Goal: Task Accomplishment & Management: Use online tool/utility

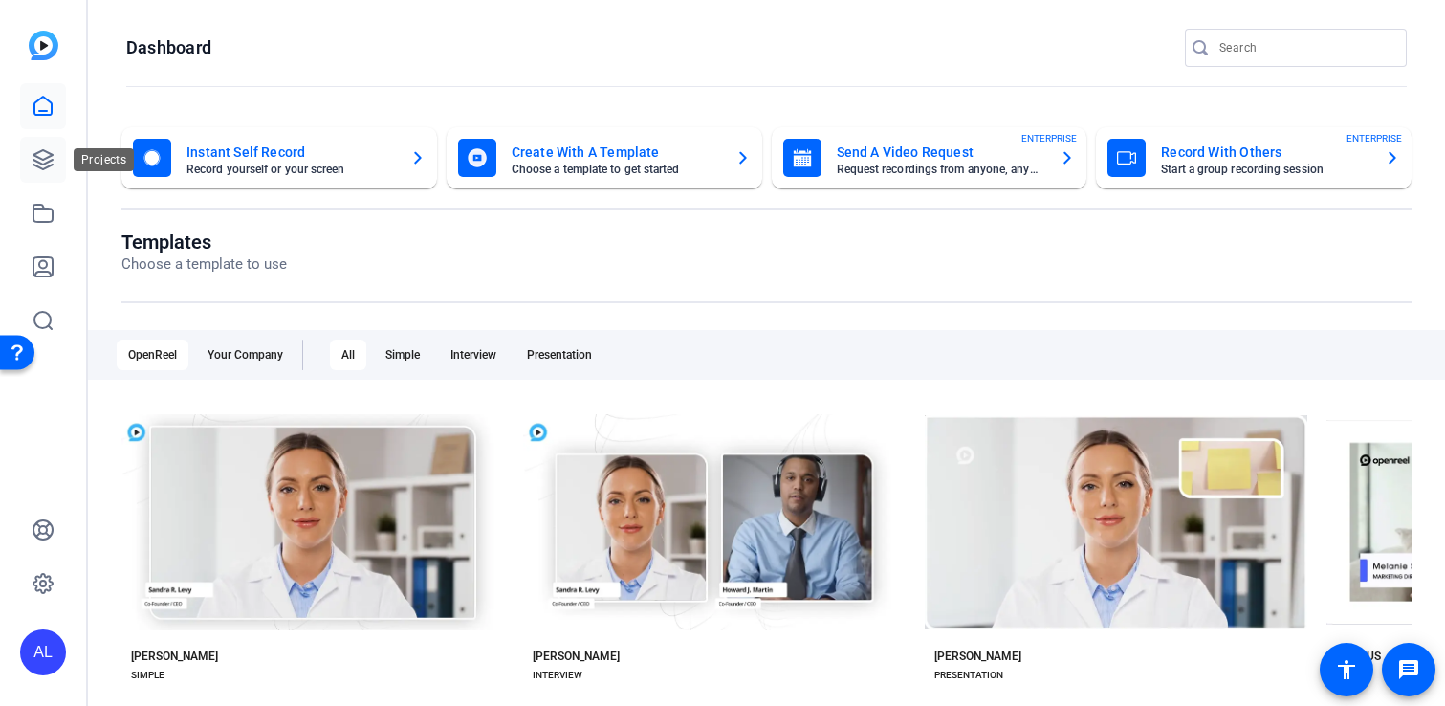
click at [44, 148] on icon at bounding box center [43, 159] width 23 height 23
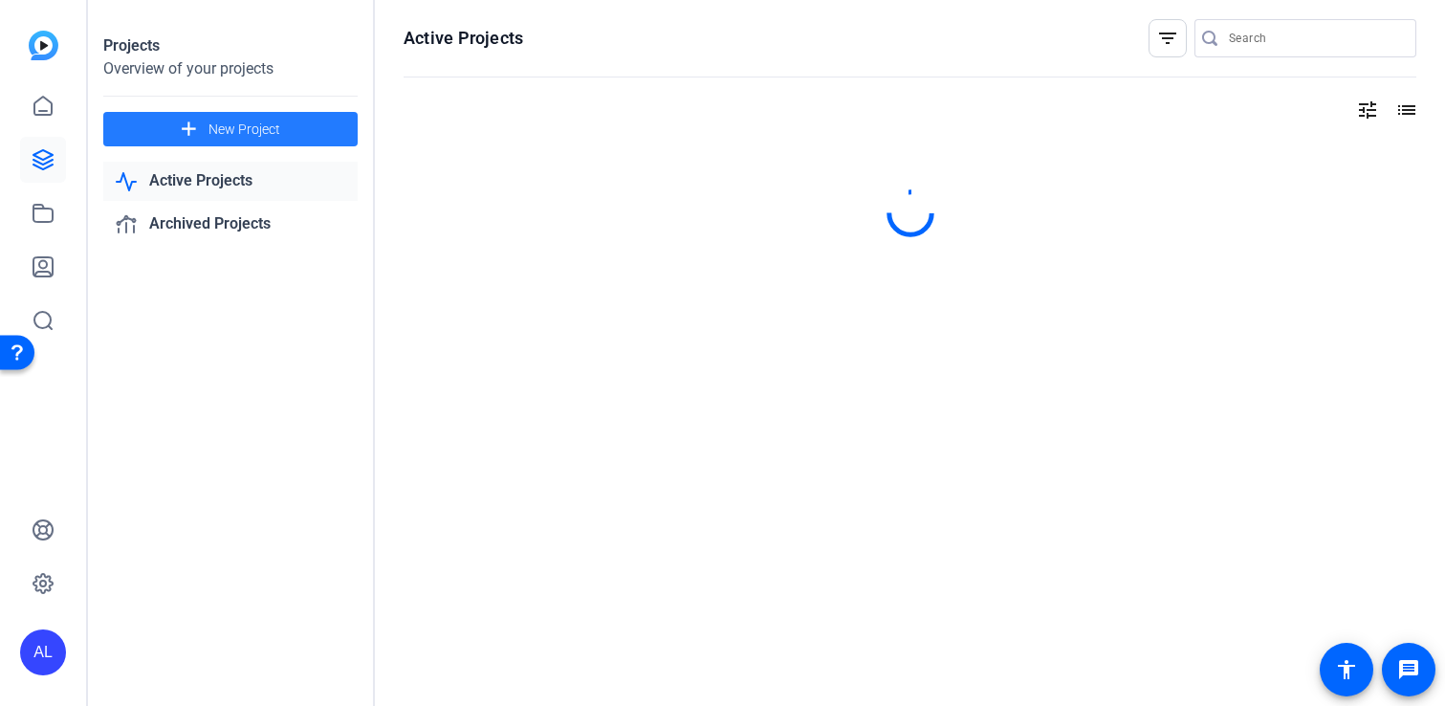
click at [235, 114] on span at bounding box center [230, 129] width 254 height 46
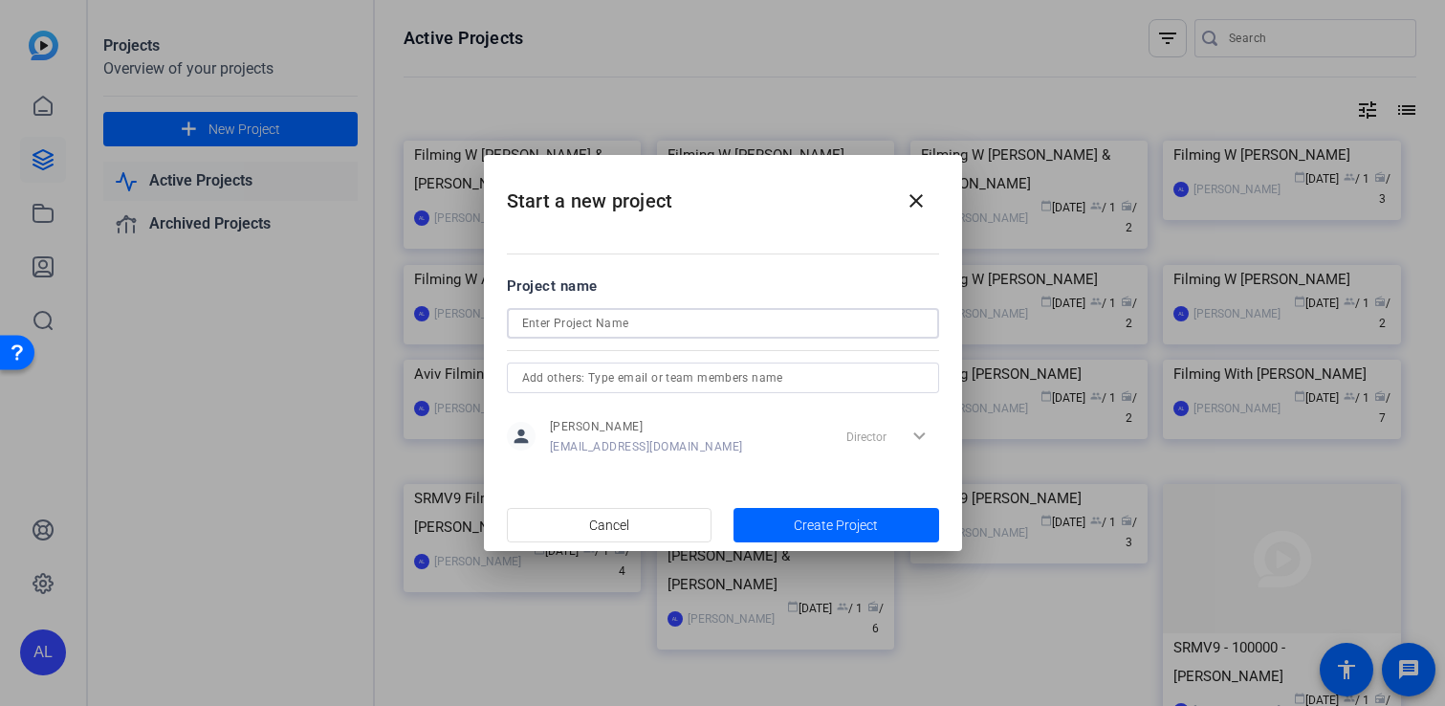
click at [615, 317] on input at bounding box center [723, 323] width 402 height 23
type input "Filming W Jo & [PERSON_NAME]"
click at [870, 516] on span "Create Project" at bounding box center [836, 525] width 84 height 20
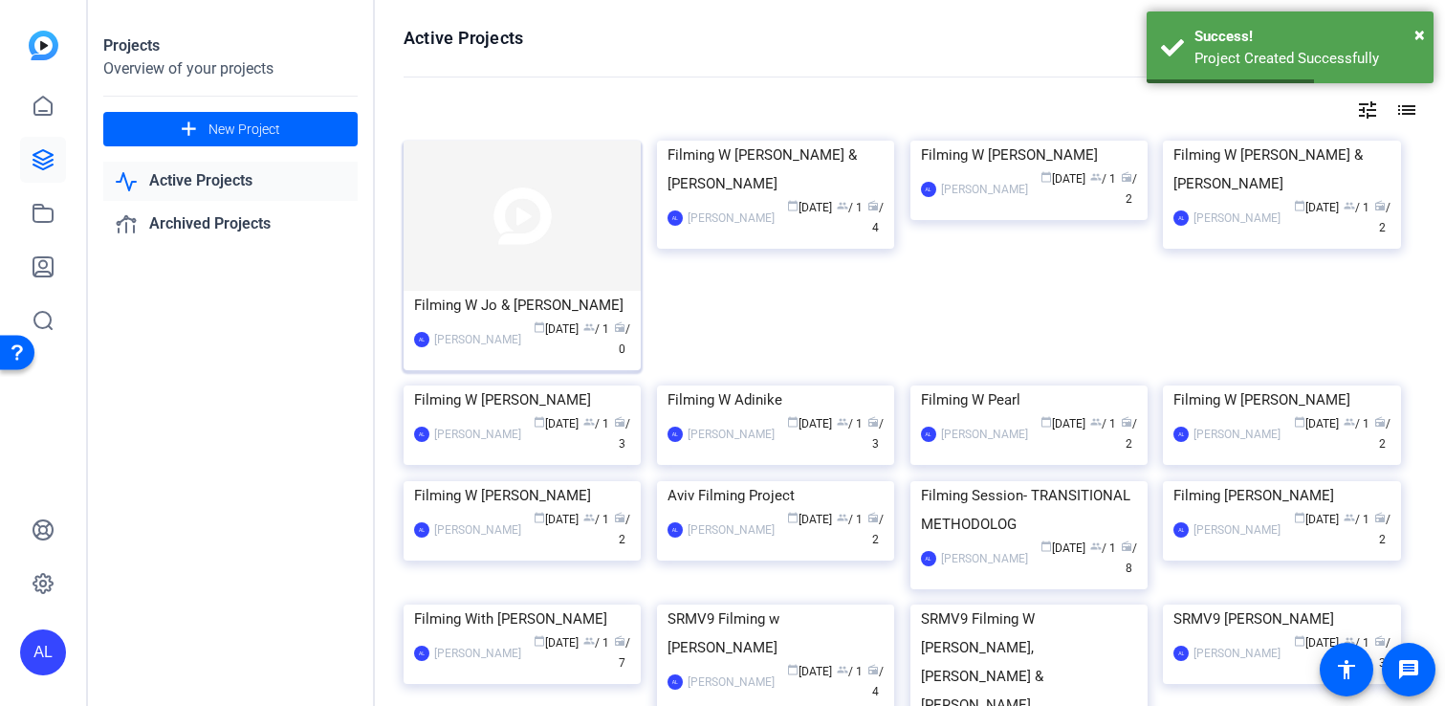
click at [518, 223] on img at bounding box center [522, 216] width 237 height 150
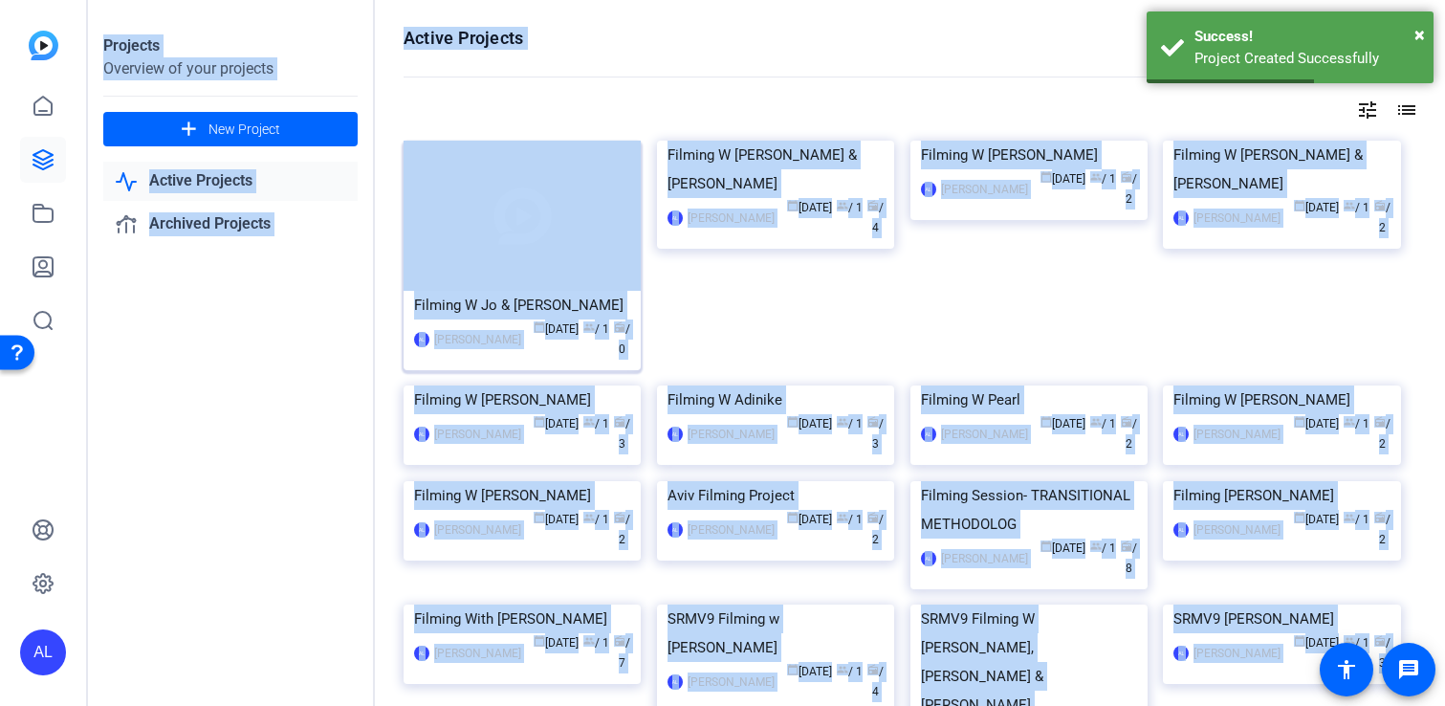
click at [518, 223] on div "Projects Overview of your projects add New Project Active Projects Archived Pro…" at bounding box center [766, 353] width 1357 height 706
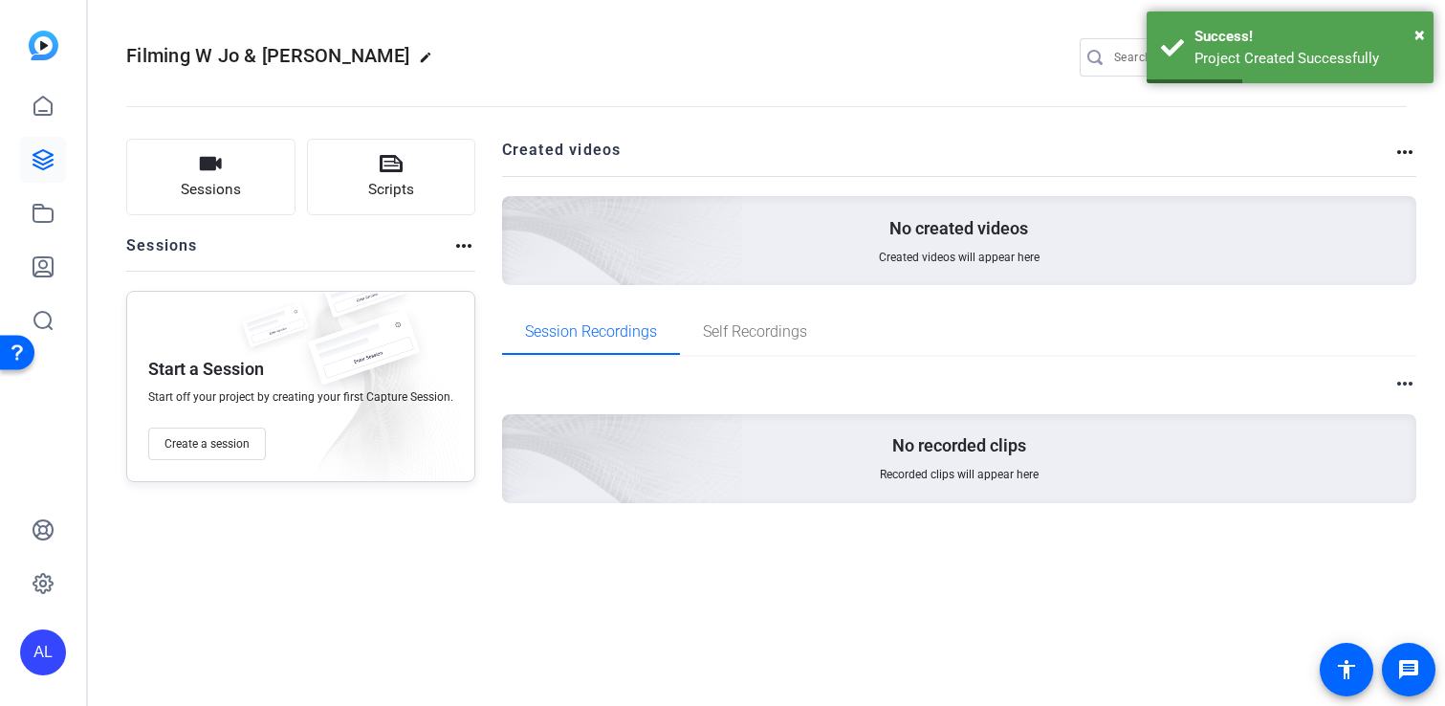
click at [323, 499] on div "Sessions Scripts Sessions more_horiz Start a Session Start off your project by …" at bounding box center [300, 352] width 349 height 426
click at [235, 443] on span "Create a session" at bounding box center [206, 443] width 85 height 15
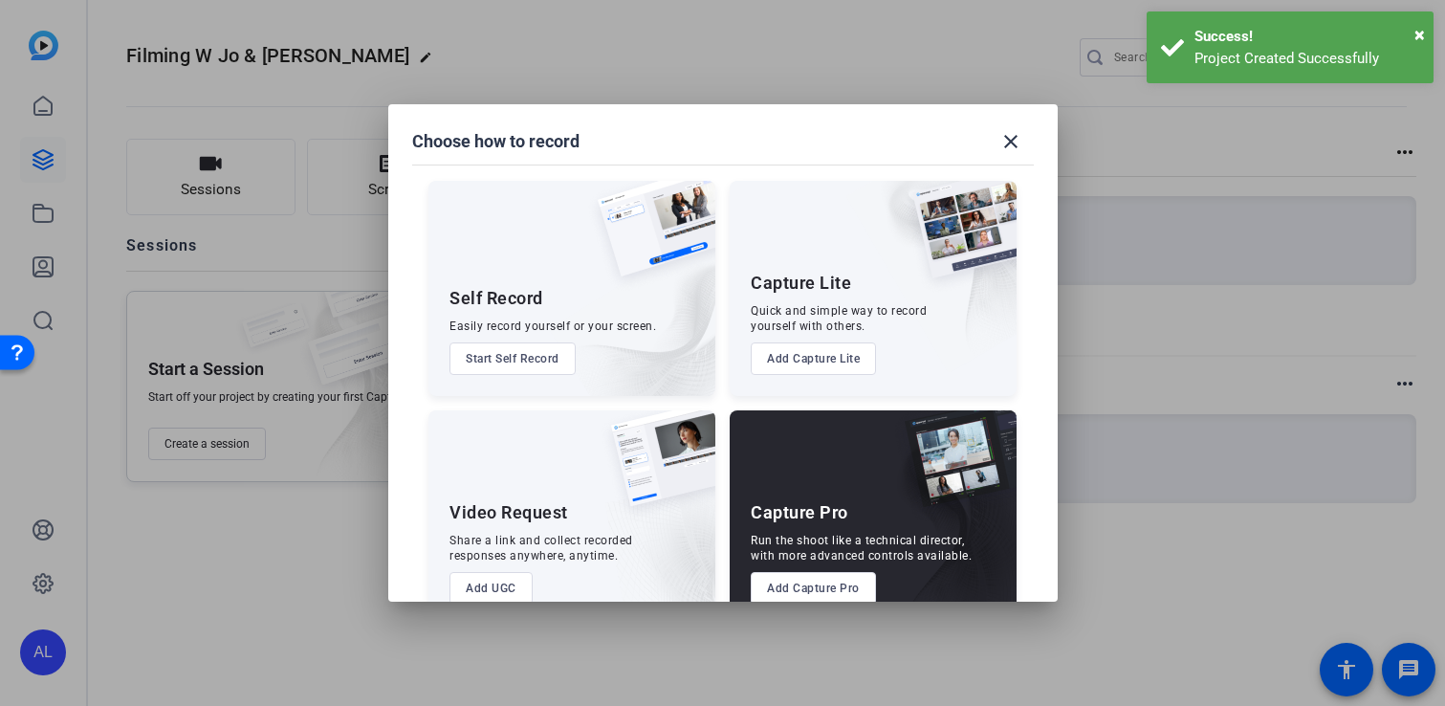
click at [780, 587] on button "Add Capture Pro" at bounding box center [813, 588] width 125 height 33
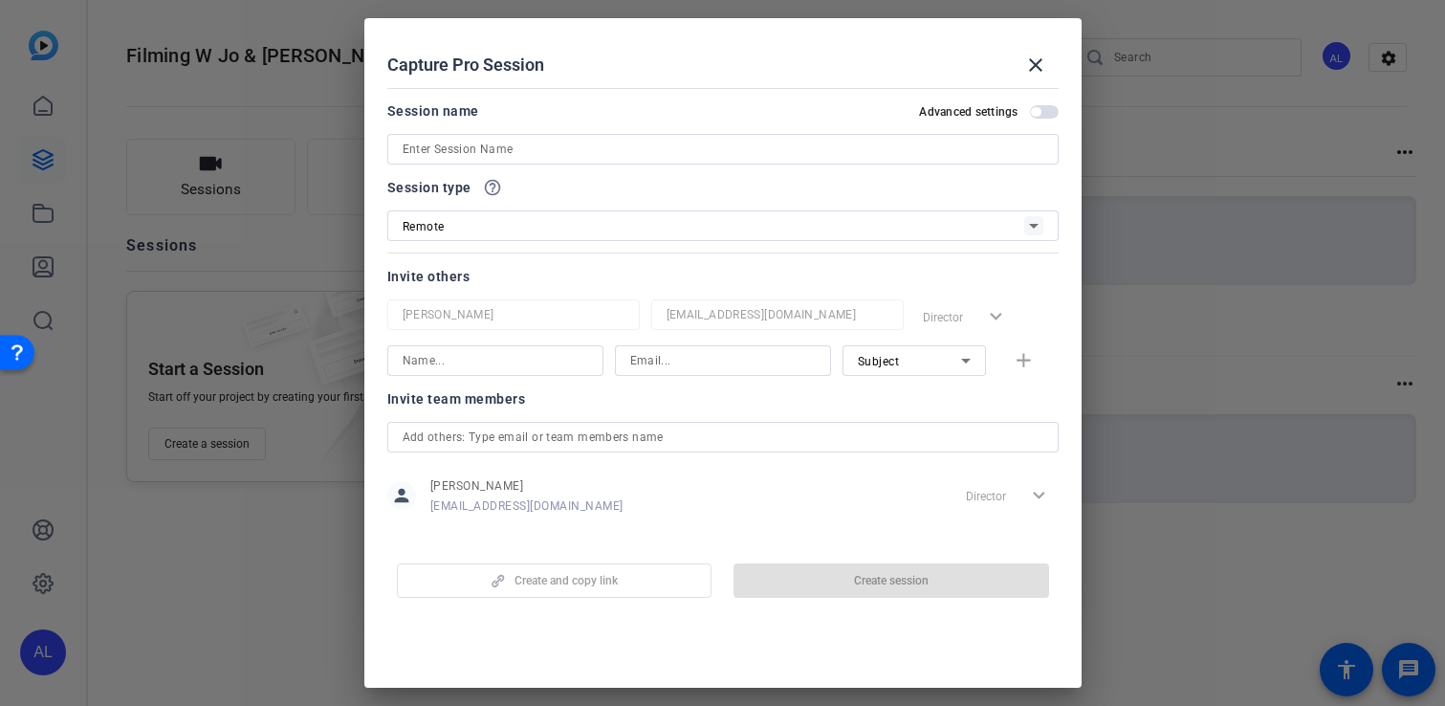
click at [536, 138] on input at bounding box center [723, 149] width 641 height 23
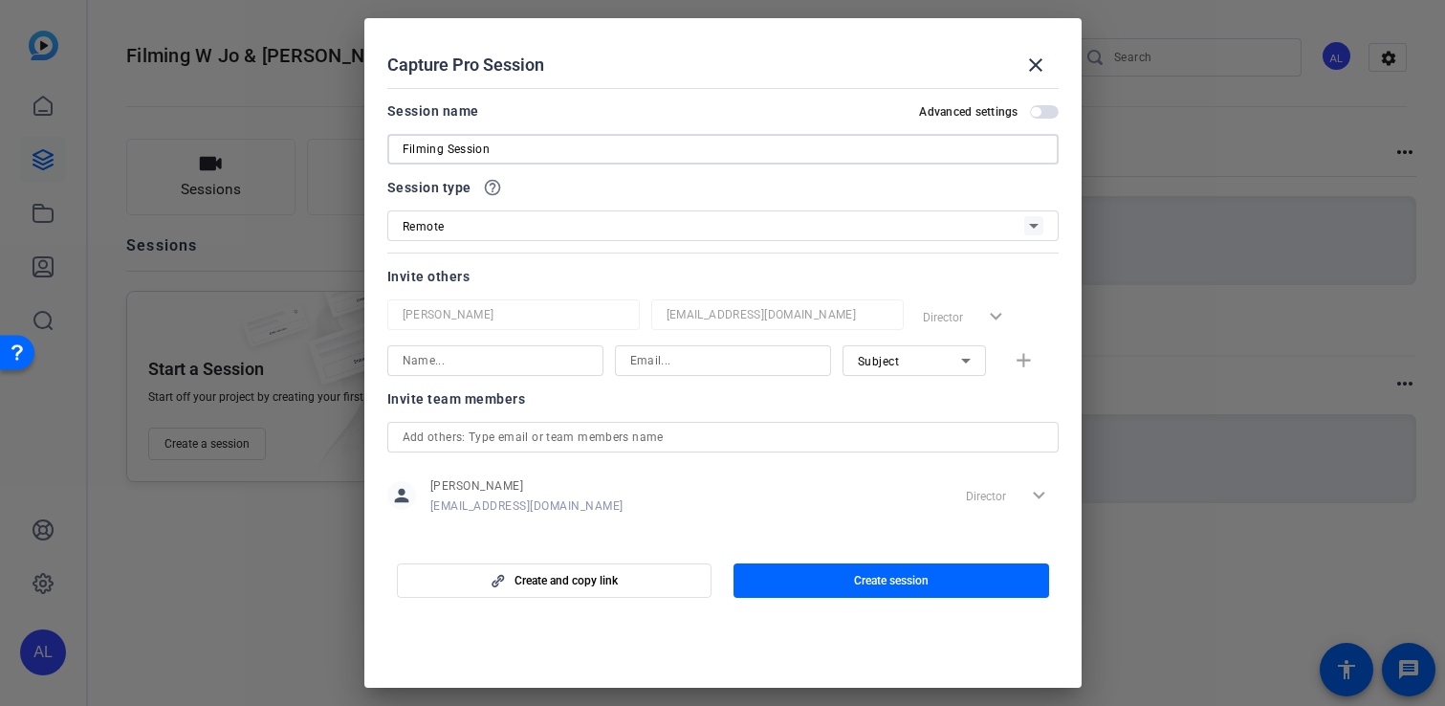
type input "Filming Session"
click at [558, 363] on input at bounding box center [496, 360] width 186 height 23
type input "Jo"
click at [686, 365] on input at bounding box center [723, 360] width 186 height 23
paste input "[PERSON_NAME][EMAIL_ADDRESS][PERSON_NAME][DOMAIN_NAME]"
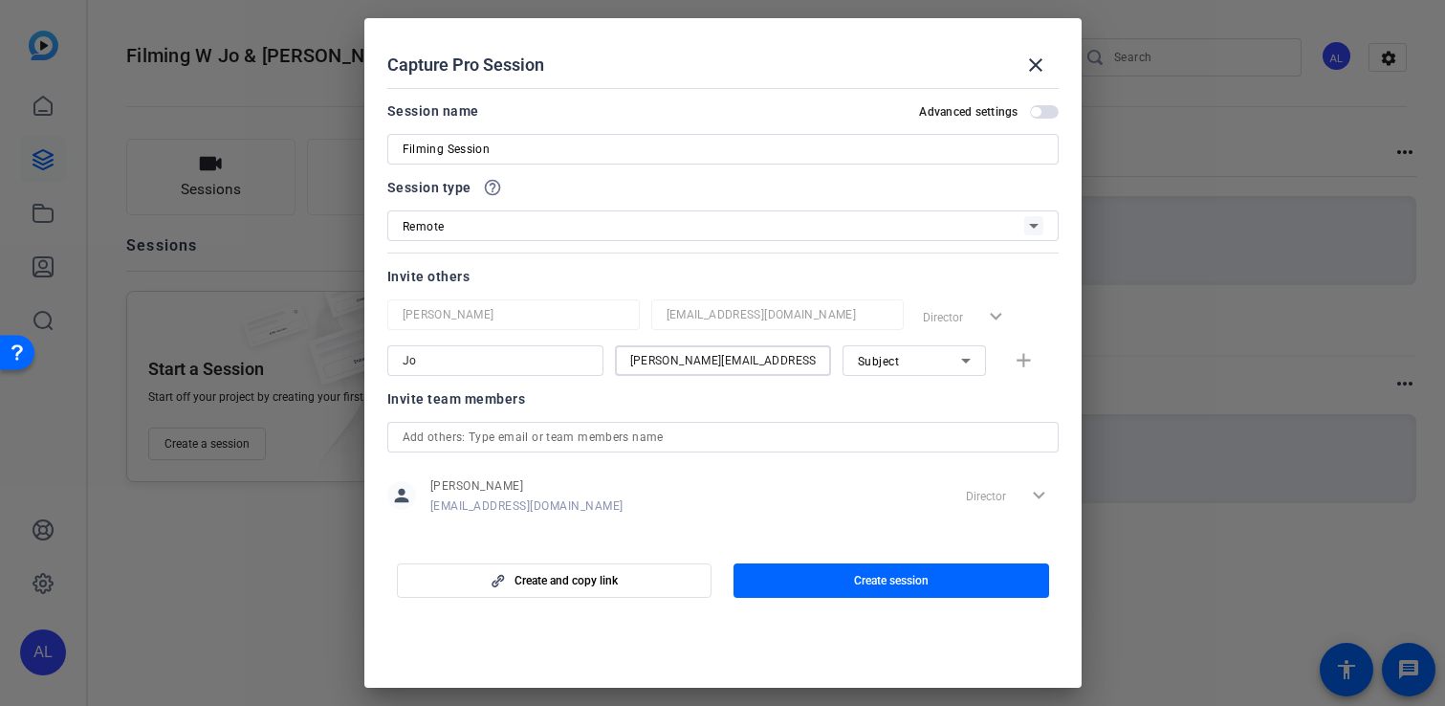
scroll to position [0, 13]
type input "[PERSON_NAME][EMAIL_ADDRESS][PERSON_NAME][DOMAIN_NAME]"
drag, startPoint x: 479, startPoint y: 355, endPoint x: 312, endPoint y: 355, distance: 167.4
click at [314, 355] on div "Choose how to record close Self Record Easily record yourself or your screen. S…" at bounding box center [722, 353] width 1445 height 706
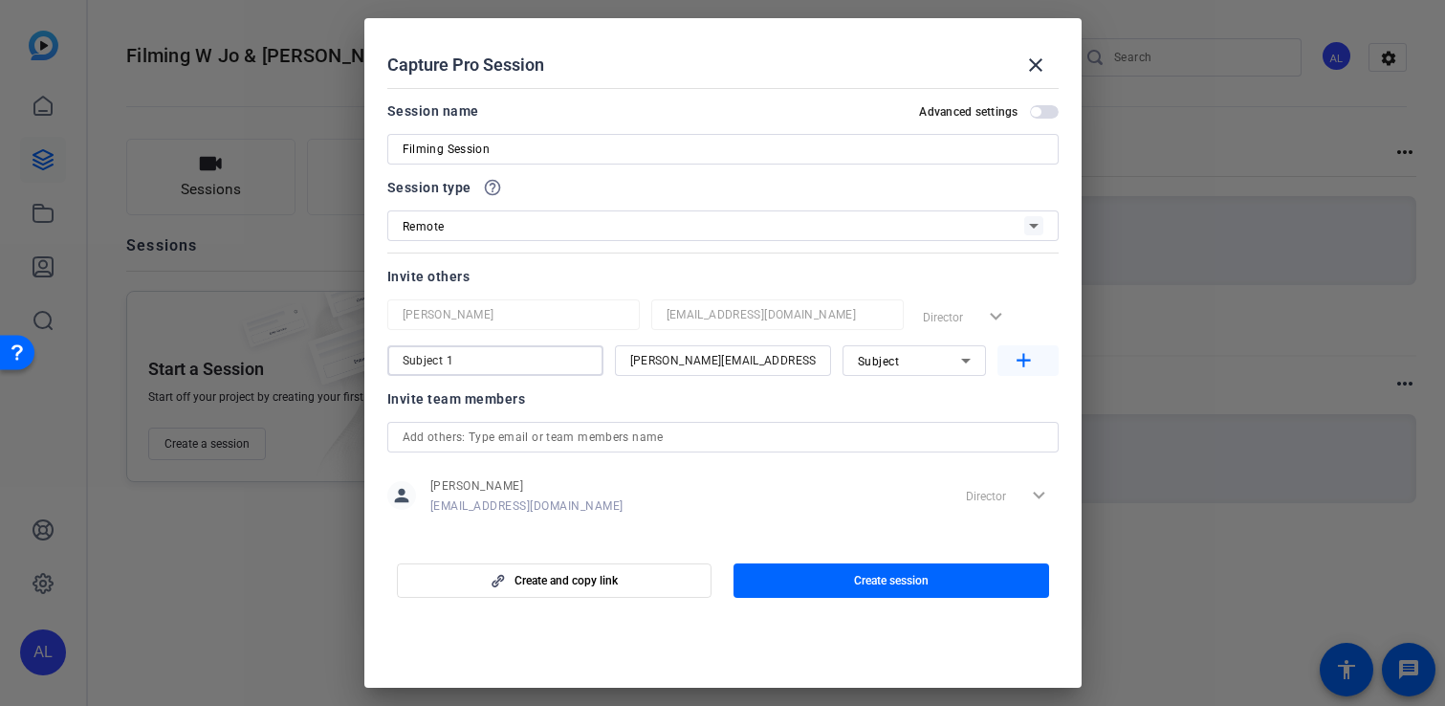
type input "Subject 1"
click at [1020, 365] on mat-icon "add" at bounding box center [1024, 361] width 24 height 24
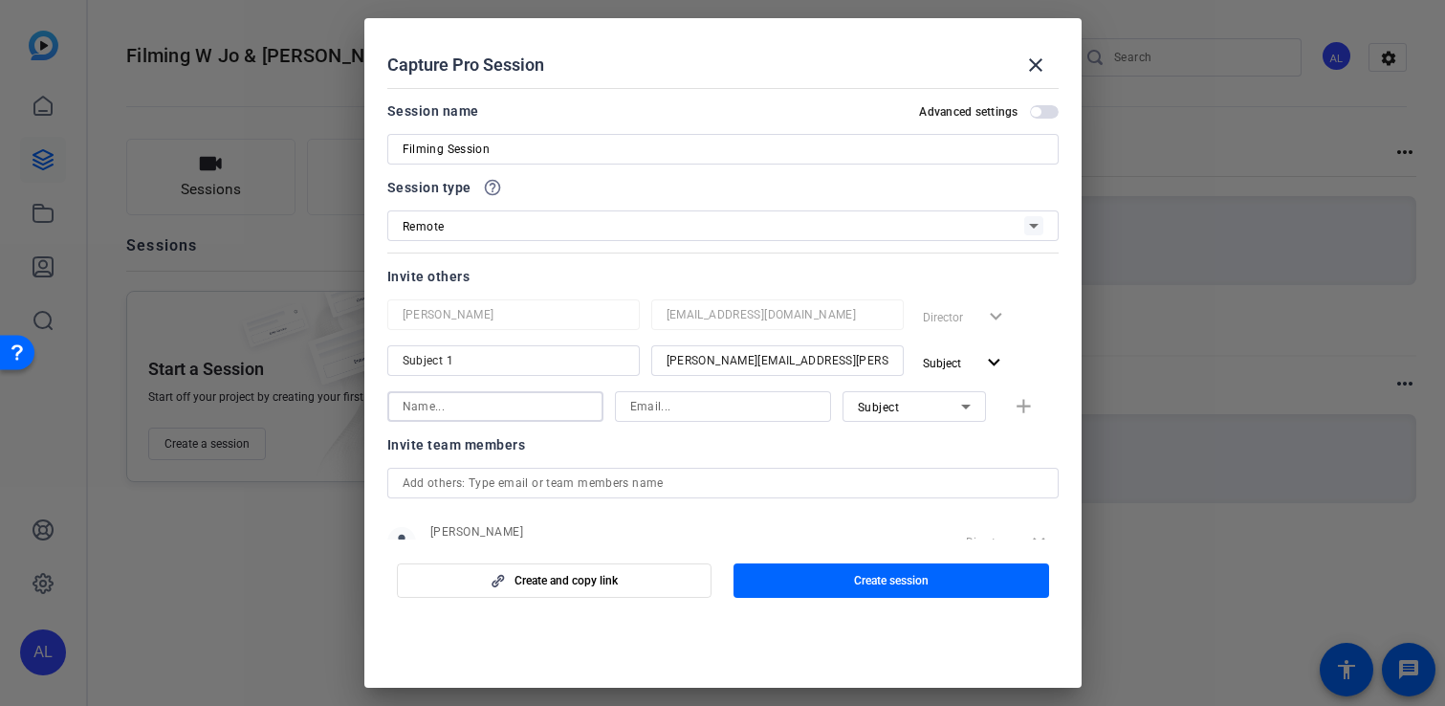
click at [452, 408] on input at bounding box center [496, 406] width 186 height 23
type input "Subject 2"
click at [699, 405] on input at bounding box center [723, 406] width 186 height 23
paste input "[EMAIL_ADDRESS][DOMAIN_NAME]"
type input "[EMAIL_ADDRESS][DOMAIN_NAME]"
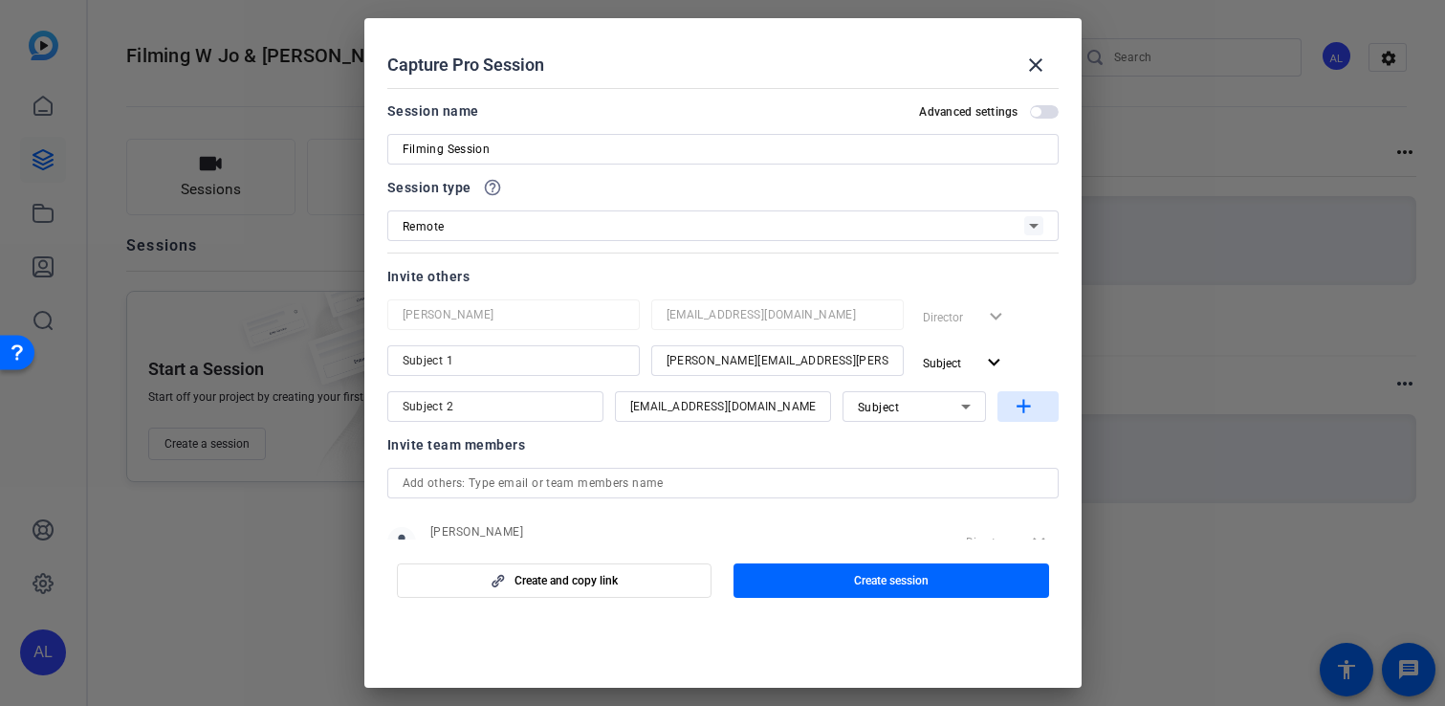
click at [1020, 407] on mat-icon "add" at bounding box center [1024, 407] width 24 height 24
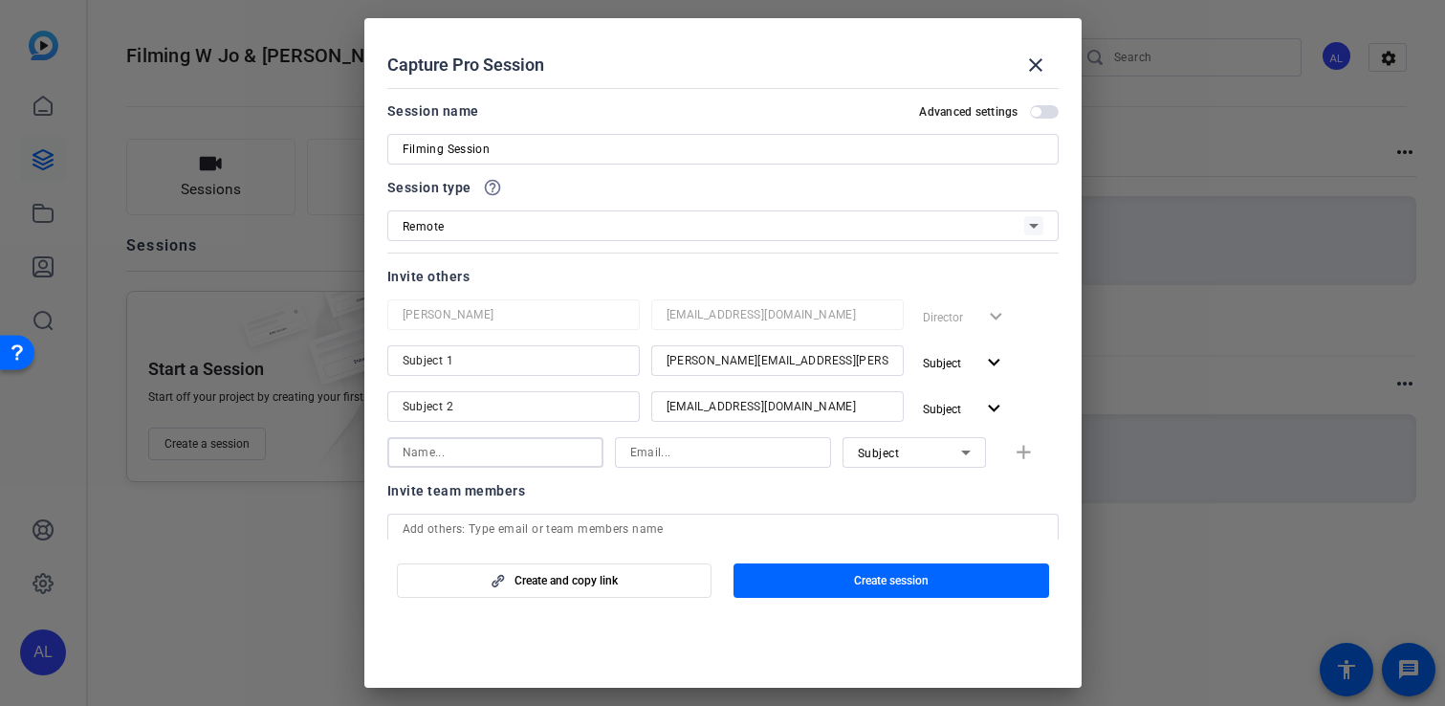
click at [432, 453] on input at bounding box center [496, 452] width 186 height 23
type input "Ailsa"
click at [689, 457] on input at bounding box center [723, 452] width 186 height 23
paste input "[EMAIL_ADDRESS][DOMAIN_NAME]"
type input "[EMAIL_ADDRESS][DOMAIN_NAME]"
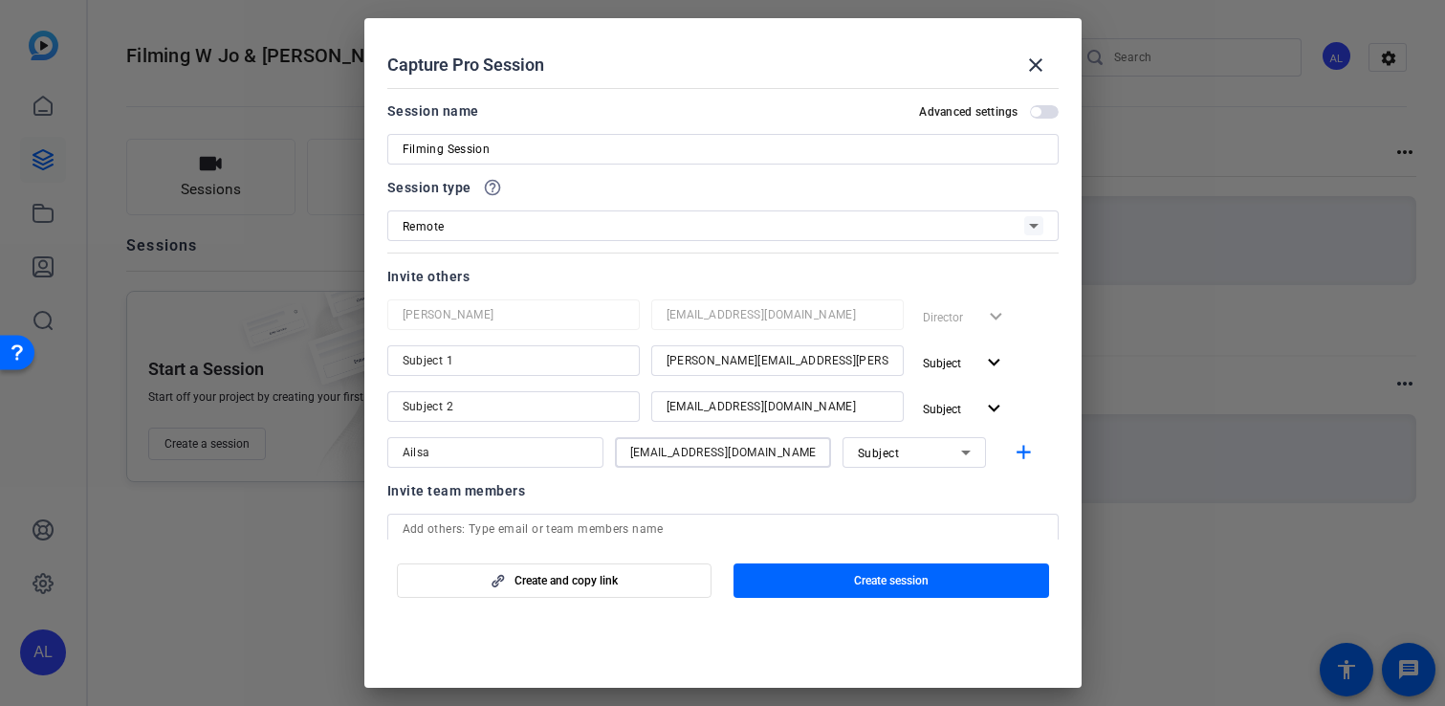
click at [905, 429] on div "[PERSON_NAME] [PERSON_NAME][EMAIL_ADDRESS][DOMAIN_NAME] Director expand_more Su…" at bounding box center [722, 383] width 671 height 168
click at [905, 448] on div "Subject" at bounding box center [909, 453] width 103 height 24
click at [908, 482] on span "Collaborator" at bounding box center [893, 490] width 70 height 23
click at [1030, 449] on mat-icon "add" at bounding box center [1024, 453] width 24 height 24
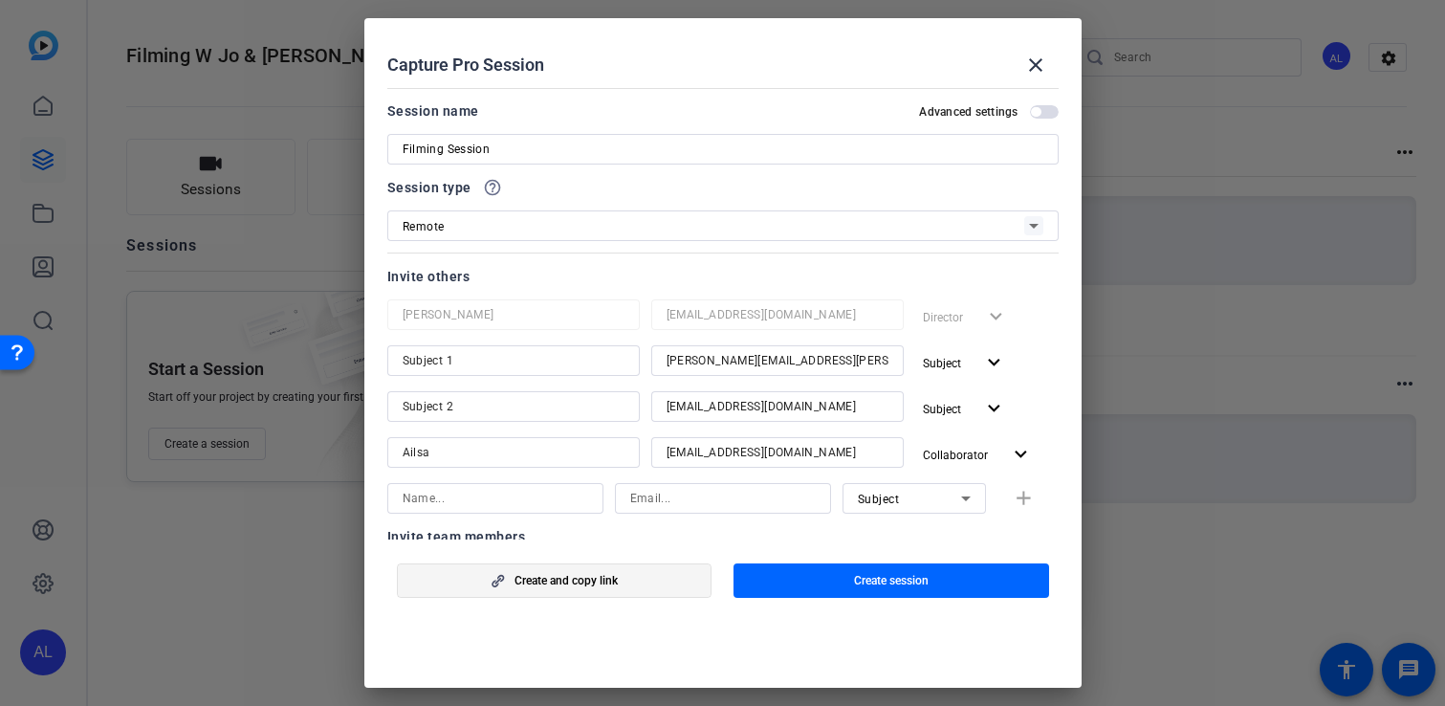
click at [607, 571] on span "button" at bounding box center [555, 581] width 314 height 46
